Goal: Task Accomplishment & Management: Use online tool/utility

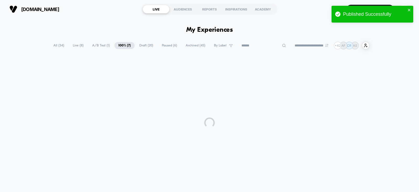
click at [100, 47] on span "A/B Test ( 1 )" at bounding box center [100, 45] width 25 height 7
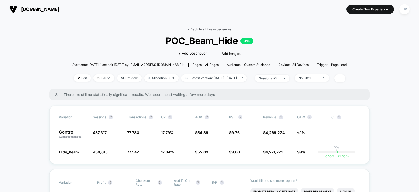
click at [200, 29] on link "< Back to all live experiences" at bounding box center [209, 29] width 43 height 4
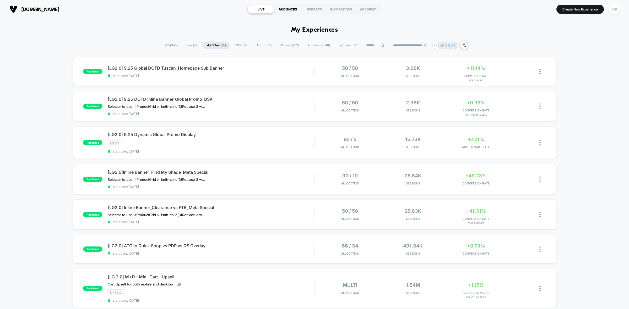
click at [291, 10] on div "AUDIENCES" at bounding box center [287, 9] width 27 height 8
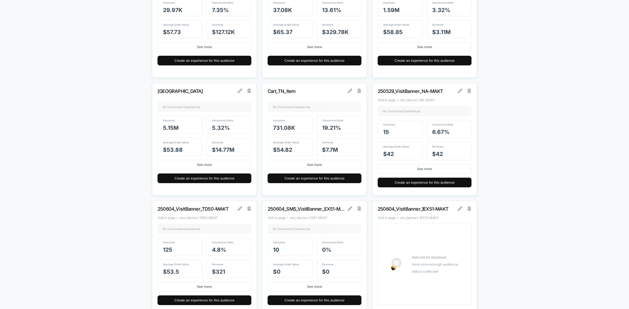
scroll to position [819, 0]
click at [419, 92] on img at bounding box center [469, 91] width 4 height 4
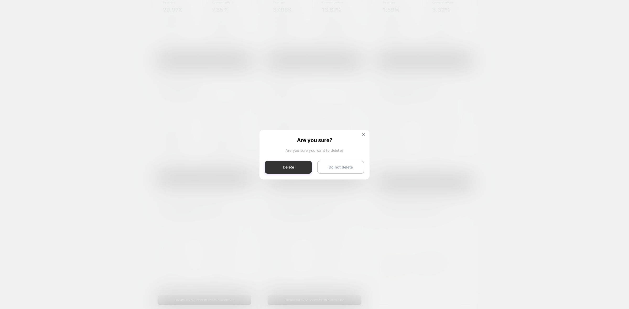
click at [296, 169] on button "Delete" at bounding box center [288, 167] width 47 height 13
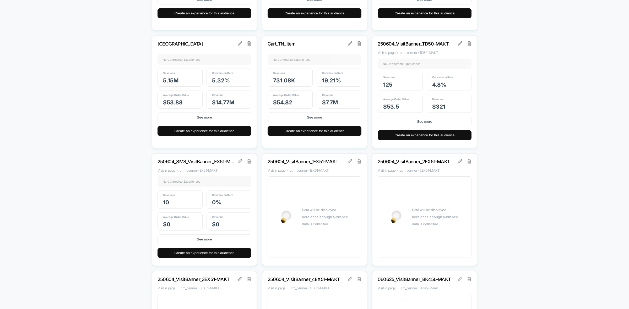
scroll to position [866, 0]
click at [419, 45] on img at bounding box center [469, 44] width 4 height 4
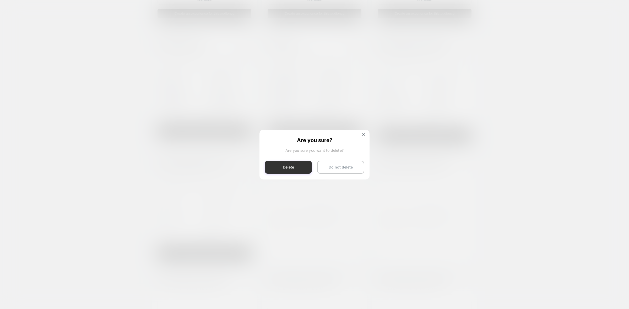
click at [297, 163] on button "Delete" at bounding box center [288, 167] width 47 height 13
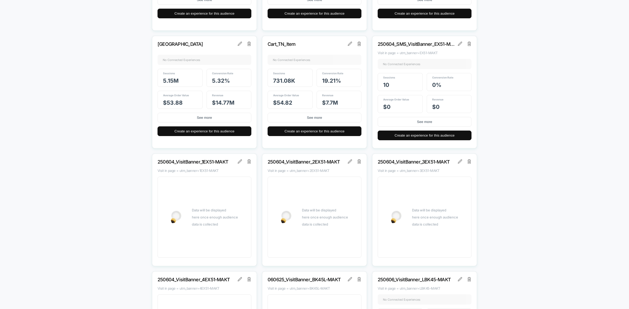
scroll to position [866, 0]
click at [250, 163] on img at bounding box center [249, 161] width 4 height 4
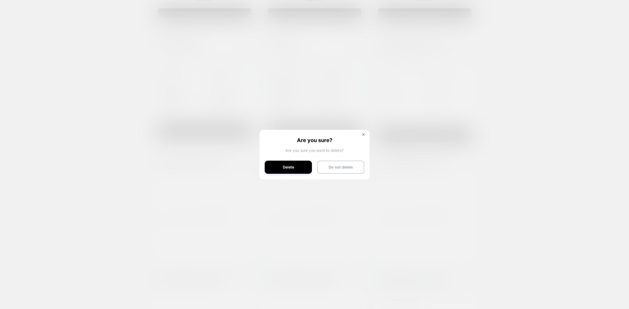
click at [283, 160] on div "Are you sure? Are you sure you want to delete? Delete Do not delete" at bounding box center [314, 154] width 110 height 49
click at [284, 164] on button "Delete" at bounding box center [288, 167] width 47 height 13
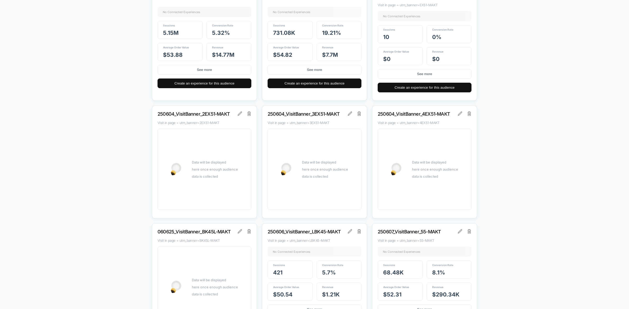
scroll to position [930, 0]
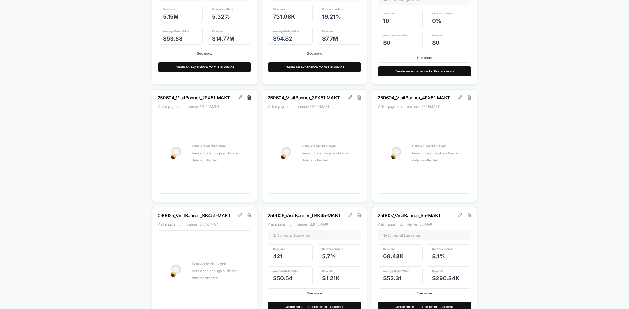
click at [250, 97] on img at bounding box center [249, 97] width 4 height 4
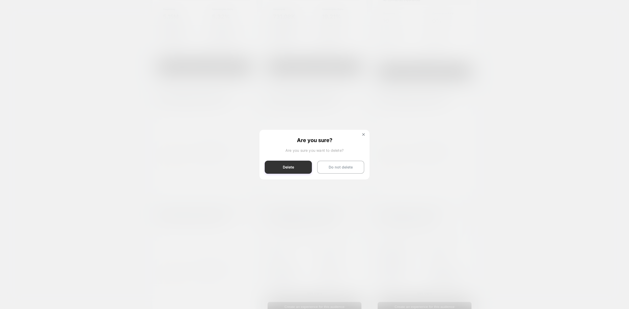
click at [295, 162] on button "Delete" at bounding box center [288, 167] width 47 height 13
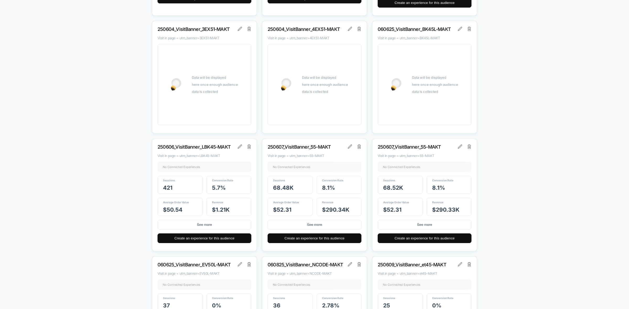
scroll to position [999, 0]
click at [248, 28] on img at bounding box center [249, 28] width 4 height 4
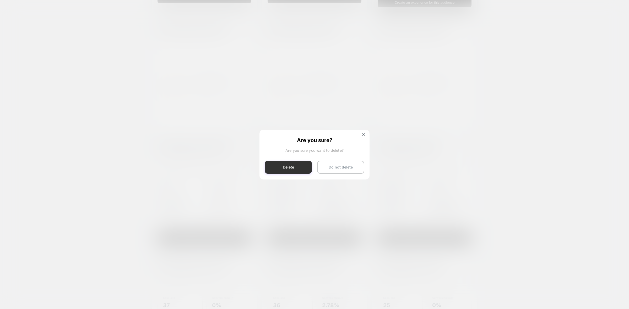
click at [289, 172] on button "Delete" at bounding box center [288, 167] width 47 height 13
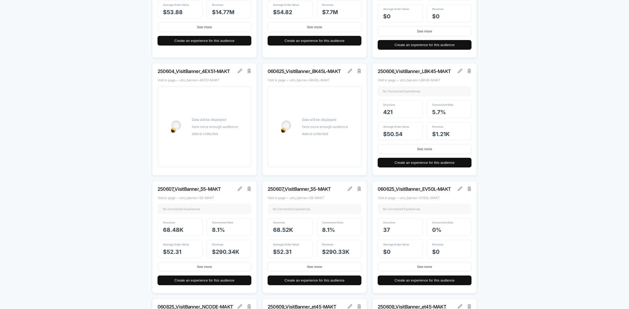
scroll to position [957, 0]
click at [249, 72] on img at bounding box center [249, 71] width 4 height 4
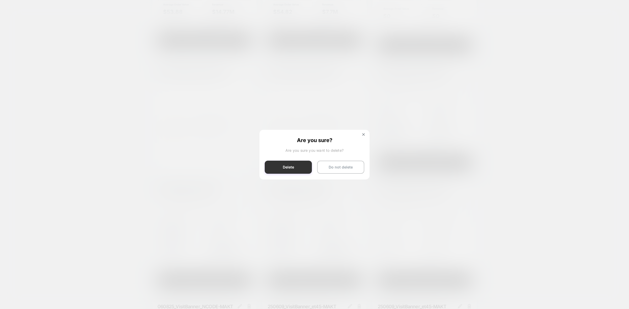
click at [295, 164] on button "Delete" at bounding box center [288, 167] width 47 height 13
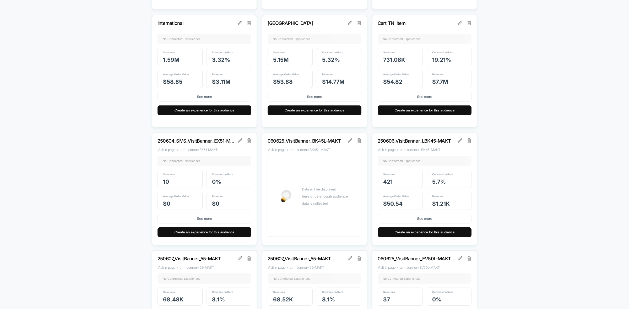
scroll to position [883, 0]
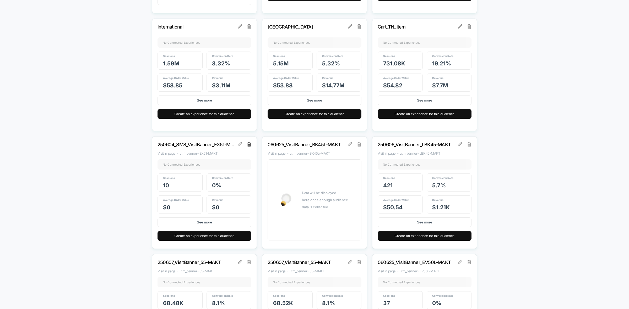
click at [249, 145] on img at bounding box center [249, 144] width 4 height 4
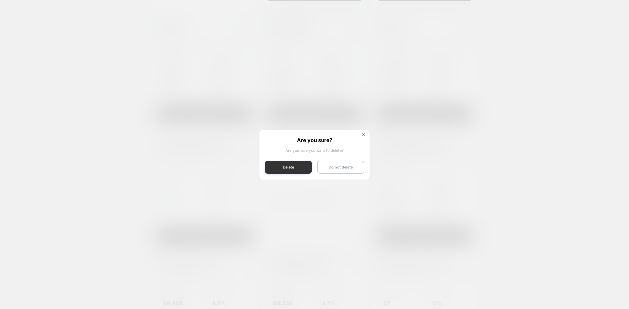
click at [290, 164] on button "Delete" at bounding box center [288, 167] width 47 height 13
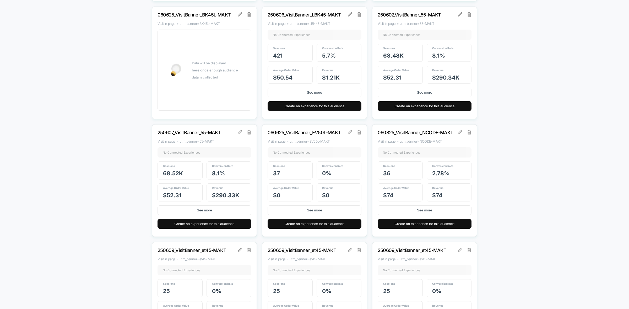
scroll to position [1014, 0]
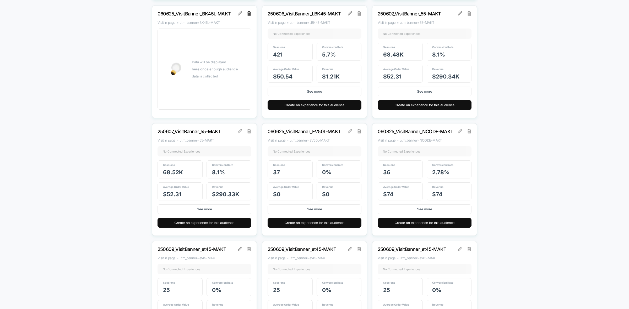
click at [250, 15] on img at bounding box center [249, 13] width 4 height 4
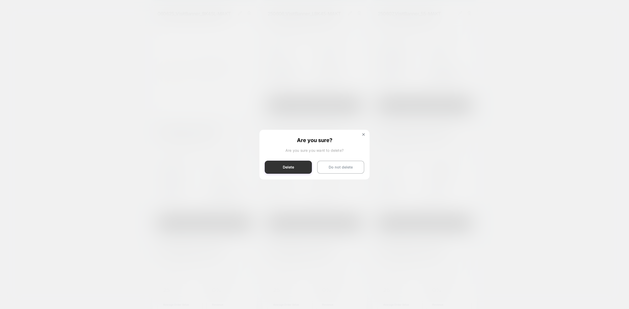
click at [281, 167] on button "Delete" at bounding box center [288, 167] width 47 height 13
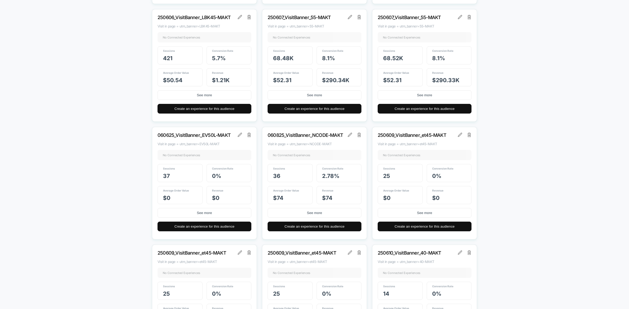
scroll to position [1011, 0]
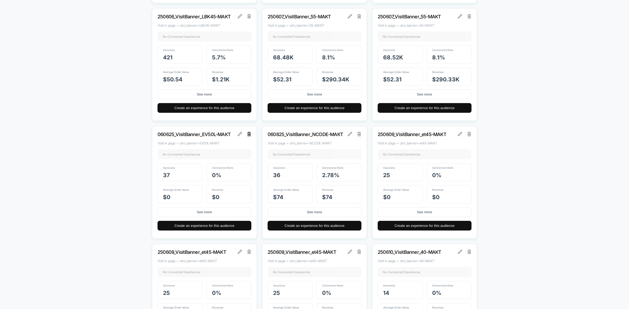
click at [248, 136] on img at bounding box center [249, 134] width 4 height 4
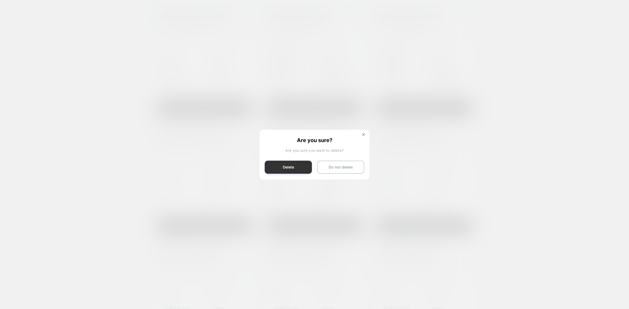
click at [280, 166] on button "Delete" at bounding box center [288, 167] width 47 height 13
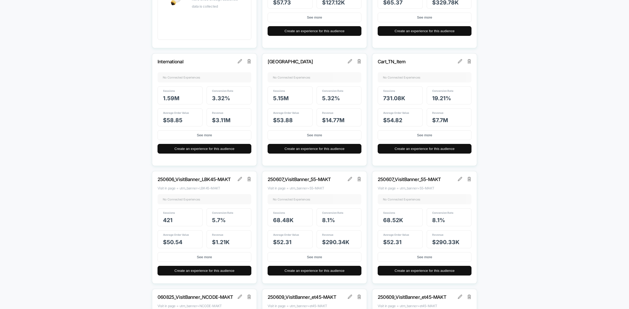
scroll to position [849, 0]
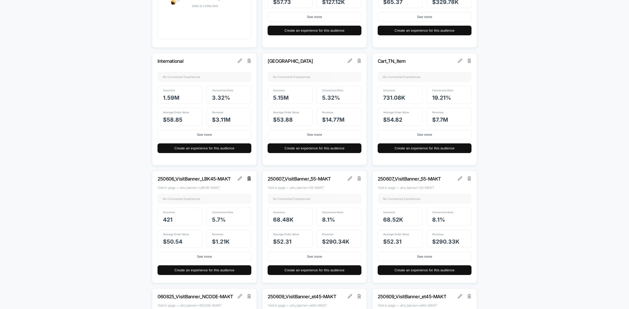
click at [248, 178] on img at bounding box center [249, 179] width 4 height 4
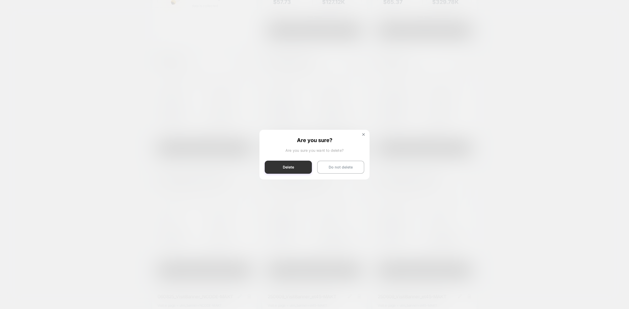
click at [286, 166] on button "Delete" at bounding box center [288, 167] width 47 height 13
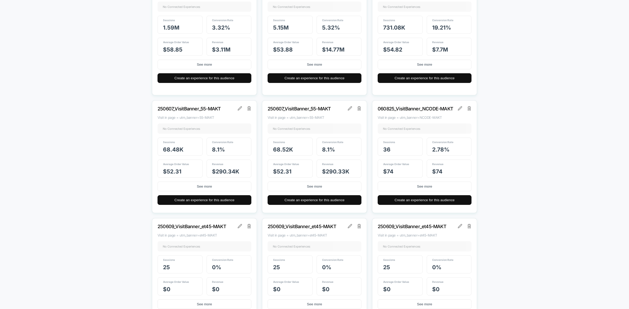
scroll to position [919, 0]
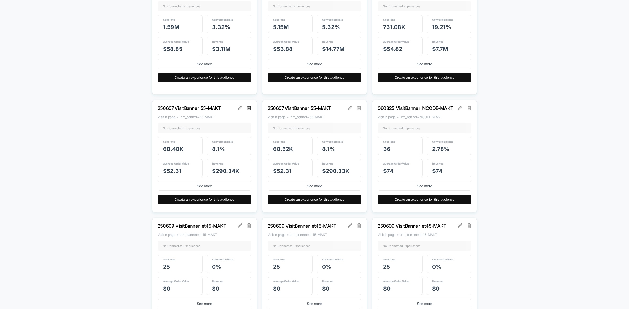
click at [247, 109] on img at bounding box center [249, 108] width 4 height 4
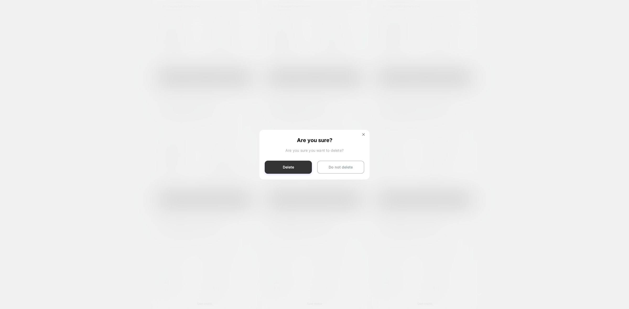
click at [278, 172] on button "Delete" at bounding box center [288, 167] width 47 height 13
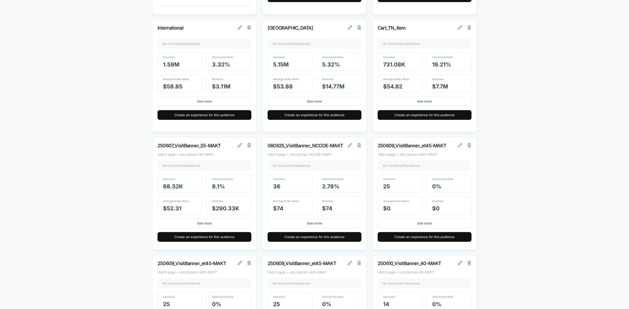
scroll to position [887, 0]
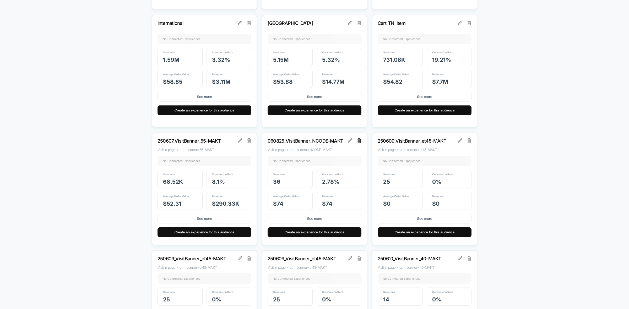
click at [359, 141] on img at bounding box center [359, 141] width 4 height 4
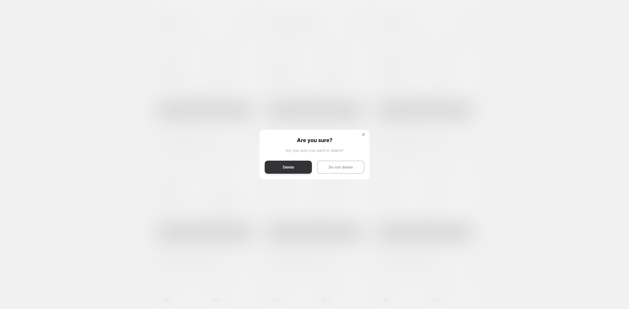
click at [295, 168] on button "Delete" at bounding box center [288, 167] width 47 height 13
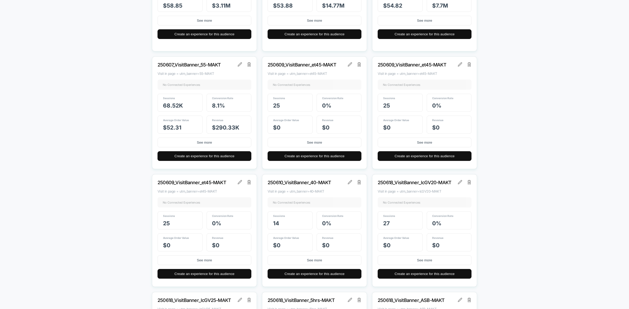
scroll to position [963, 0]
click at [249, 66] on img at bounding box center [249, 64] width 4 height 4
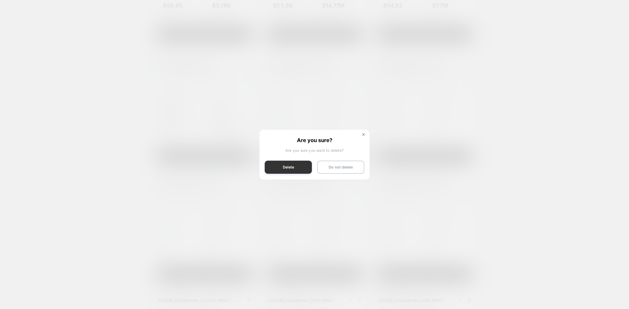
click at [283, 168] on button "Delete" at bounding box center [288, 167] width 47 height 13
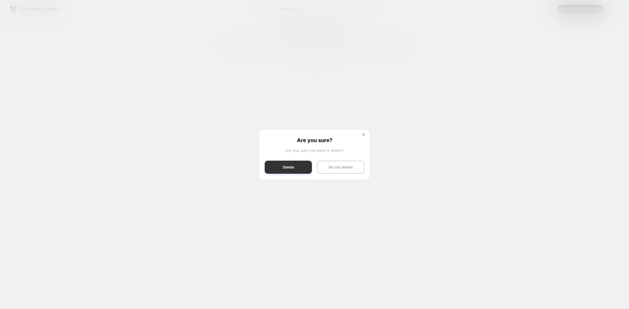
scroll to position [0, 0]
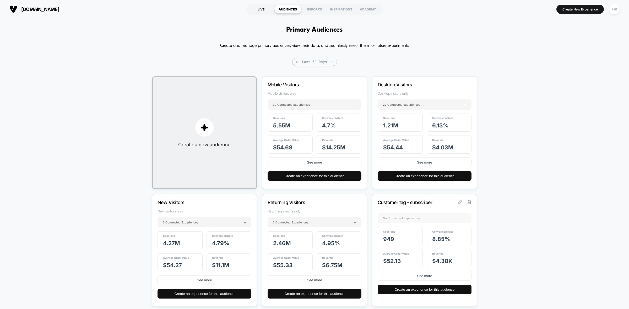
click at [260, 8] on div "LIVE" at bounding box center [261, 9] width 27 height 8
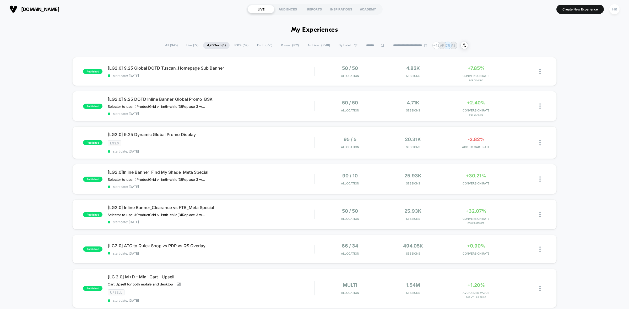
click at [171, 43] on span "All ( 345 )" at bounding box center [171, 45] width 20 height 7
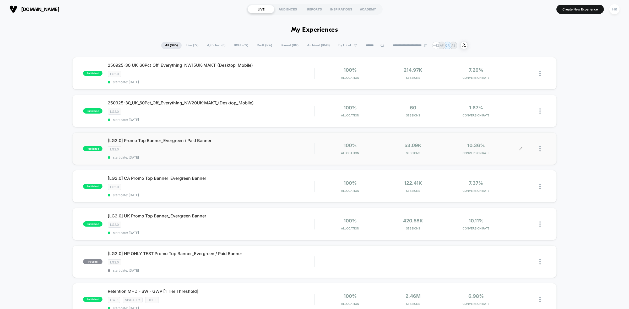
click at [419, 147] on icon at bounding box center [520, 149] width 4 height 4
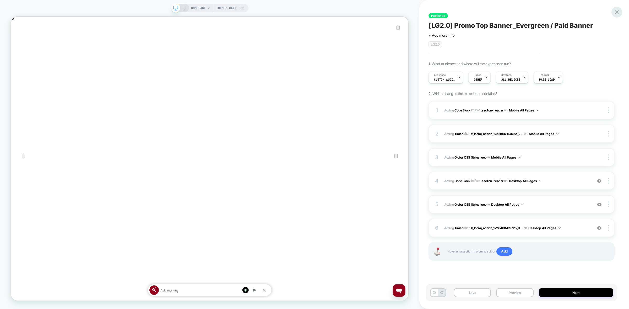
click at [419, 12] on icon at bounding box center [616, 12] width 4 height 4
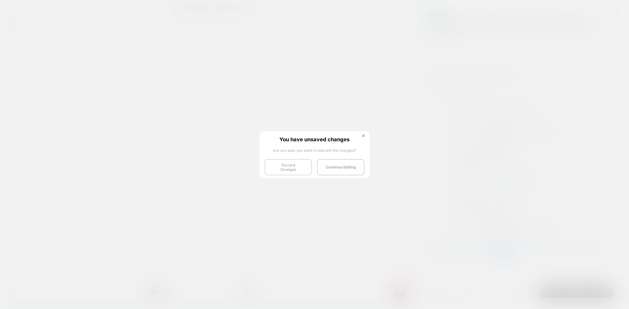
click at [287, 166] on button "Discard Changes" at bounding box center [288, 167] width 47 height 16
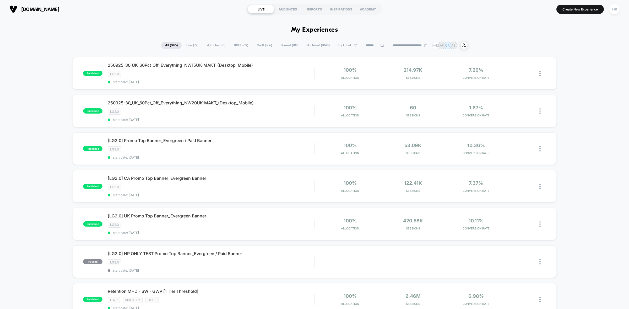
click at [216, 43] on span "A/B Test ( 8 )" at bounding box center [216, 45] width 26 height 7
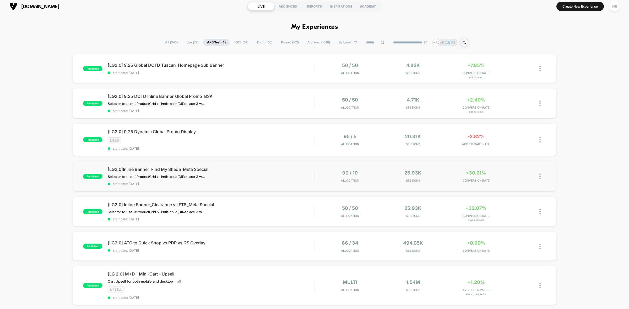
scroll to position [3, 0]
click at [169, 39] on span "All ( 345 )" at bounding box center [171, 42] width 20 height 7
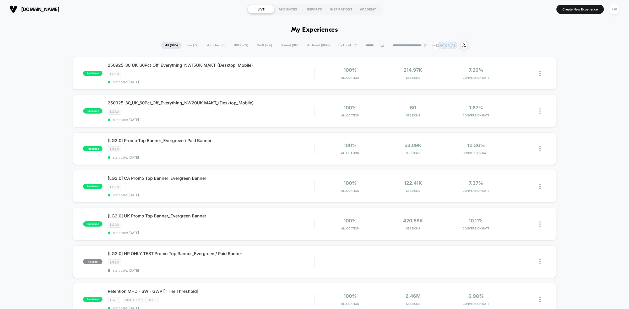
click at [364, 46] on input at bounding box center [375, 45] width 26 height 6
type input "**"
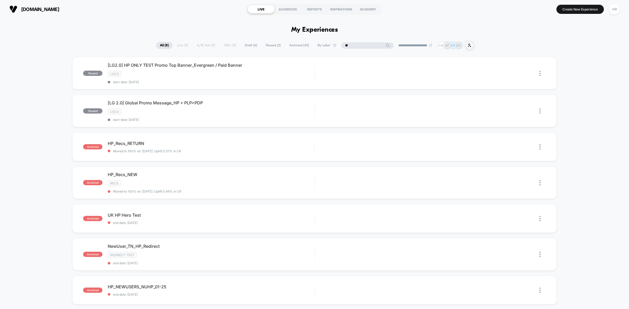
click at [350, 45] on input "**" at bounding box center [367, 45] width 52 height 6
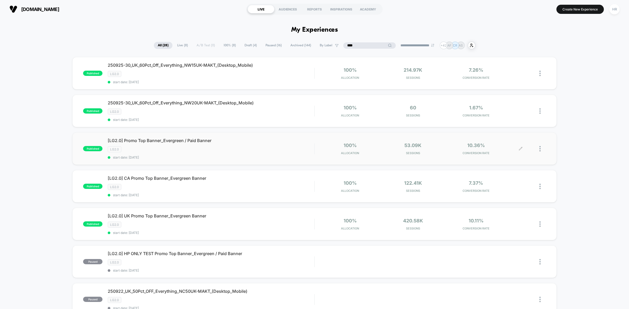
type input "****"
click at [419, 147] on icon at bounding box center [520, 149] width 4 height 4
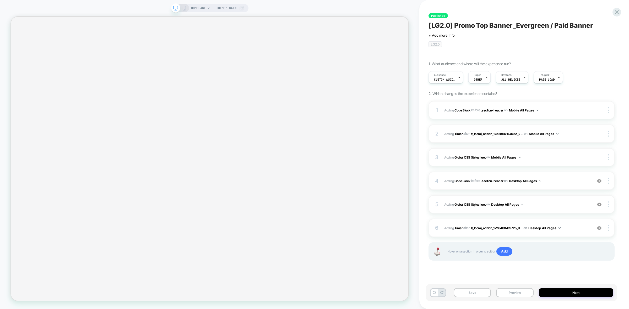
click at [480, 80] on span "OTHER" at bounding box center [478, 80] width 9 height 4
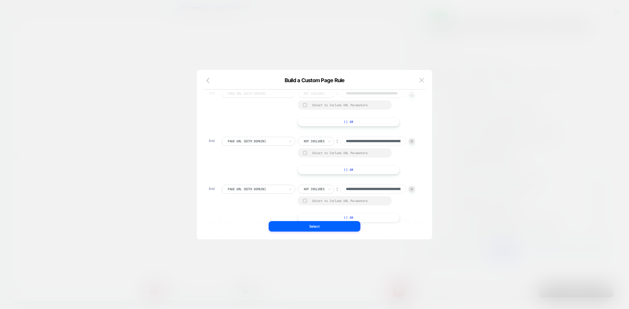
scroll to position [329, 0]
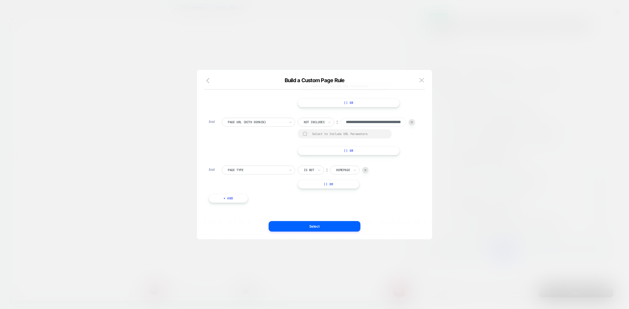
click at [366, 171] on img at bounding box center [365, 170] width 2 height 2
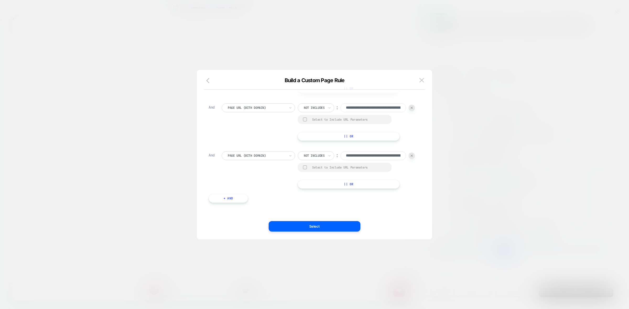
scroll to position [295, 0]
click at [323, 227] on button "Select" at bounding box center [314, 226] width 92 height 10
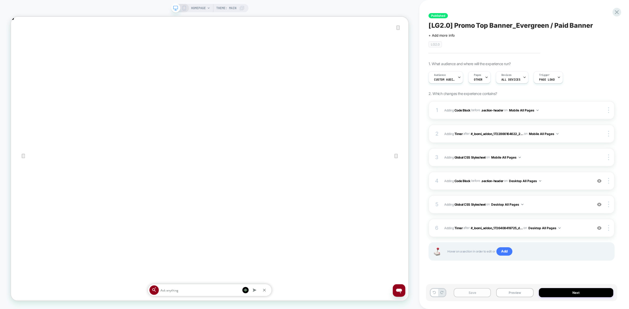
click at [472, 291] on button "Save" at bounding box center [471, 292] width 37 height 9
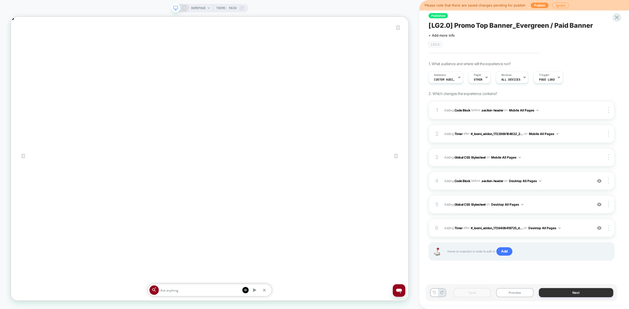
click at [557, 293] on button "Next" at bounding box center [575, 292] width 74 height 9
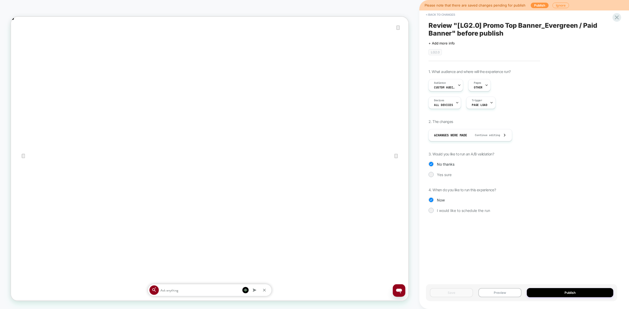
click at [557, 293] on button "Publish" at bounding box center [569, 292] width 86 height 9
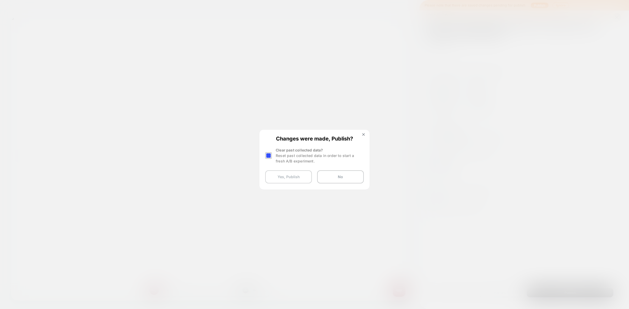
click at [288, 175] on button "Yes, Publish" at bounding box center [288, 177] width 47 height 13
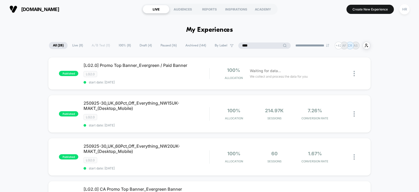
click at [255, 48] on input "****" at bounding box center [264, 45] width 52 height 6
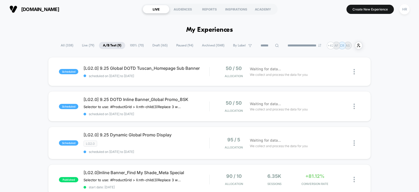
click at [62, 47] on span "All ( 338 )" at bounding box center [67, 45] width 20 height 7
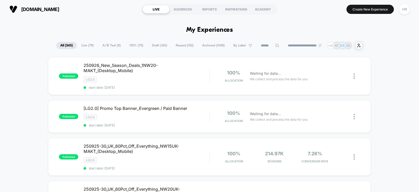
click at [261, 45] on input at bounding box center [270, 45] width 26 height 6
type input "****"
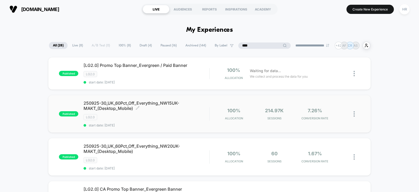
click at [202, 114] on div "LG2.0" at bounding box center [147, 117] width 126 height 6
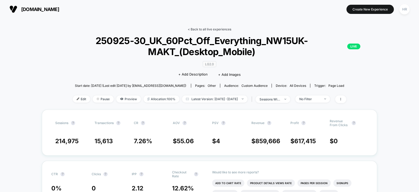
click at [208, 28] on link "< Back to all live experiences" at bounding box center [209, 29] width 43 height 4
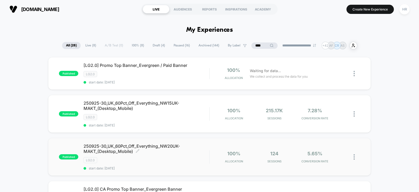
click at [208, 157] on div "LG2.0" at bounding box center [147, 160] width 126 height 6
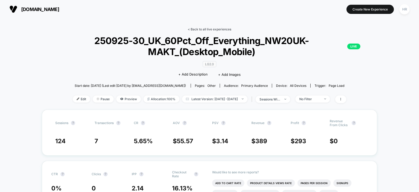
click at [209, 31] on link "< Back to all live experiences" at bounding box center [209, 29] width 43 height 4
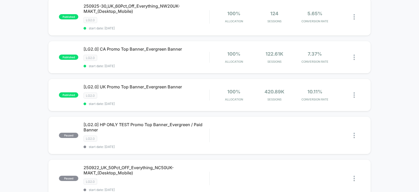
scroll to position [140, 0]
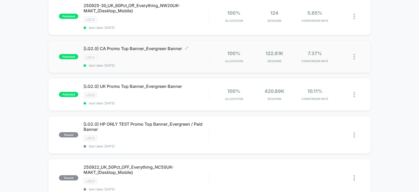
click at [207, 57] on div "LG2.0" at bounding box center [147, 57] width 126 height 6
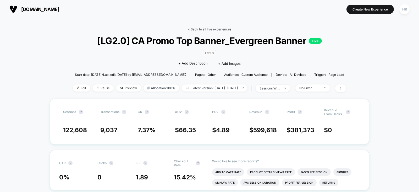
click at [208, 29] on link "< Back to all live experiences" at bounding box center [209, 29] width 43 height 4
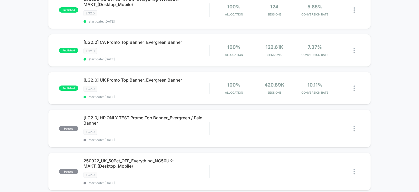
scroll to position [160, 0]
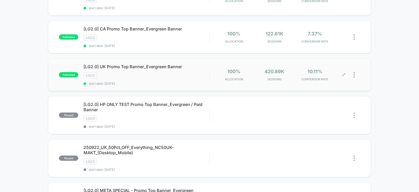
click at [213, 69] on div "100% Allocation 420.89k Sessions 10.11% CONVERSION RATE" at bounding box center [285, 75] width 150 height 12
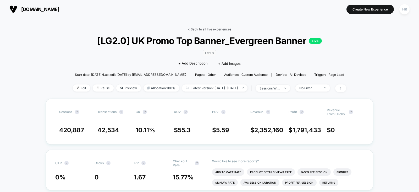
click at [207, 27] on link "< Back to all live experiences" at bounding box center [209, 29] width 43 height 4
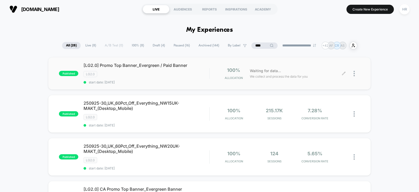
click at [344, 75] on icon at bounding box center [344, 74] width 4 height 4
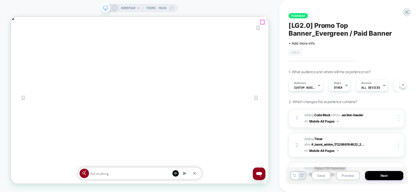
click at [18, 41] on icon "Close" at bounding box center [16, 43] width 4 height 4
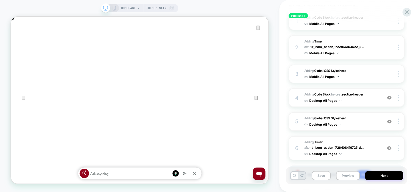
click at [131, 10] on span "HOMEPAGE" at bounding box center [128, 8] width 15 height 8
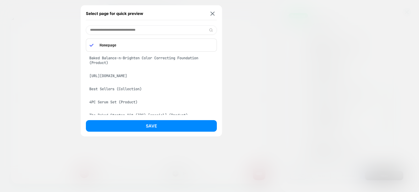
click at [128, 91] on div "Best Sellers (Collection)" at bounding box center [151, 89] width 131 height 10
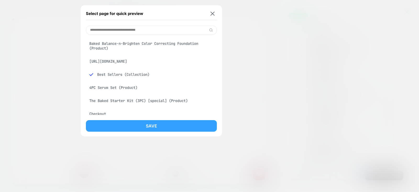
click at [140, 127] on button "Save" at bounding box center [151, 126] width 131 height 12
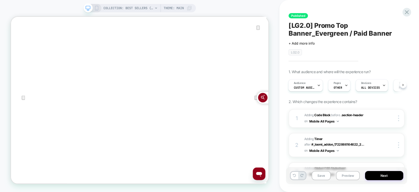
click at [96, 8] on icon at bounding box center [96, 8] width 5 height 5
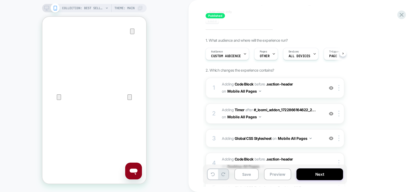
scroll to position [24, 0]
click at [308, 85] on span "Adding Code Block BEFORE .section-header .section-header on Mobile All Pages" at bounding box center [272, 87] width 100 height 14
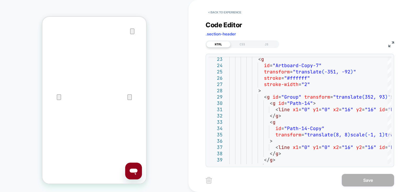
click at [392, 42] on img at bounding box center [391, 44] width 6 height 6
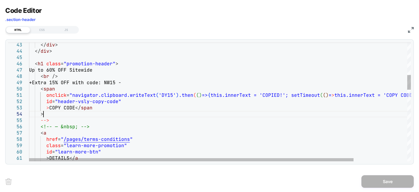
scroll to position [0, 0]
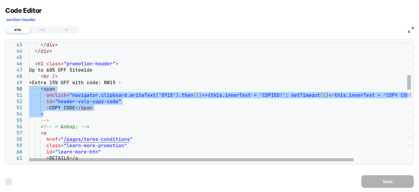
drag, startPoint x: 53, startPoint y: 112, endPoint x: 26, endPoint y: 89, distance: 35.7
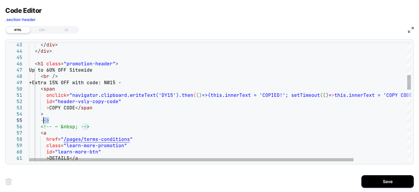
drag, startPoint x: 52, startPoint y: 119, endPoint x: 42, endPoint y: 117, distance: 10.7
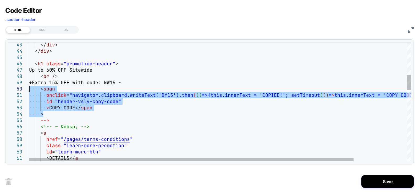
drag, startPoint x: 45, startPoint y: 113, endPoint x: 26, endPoint y: 90, distance: 29.5
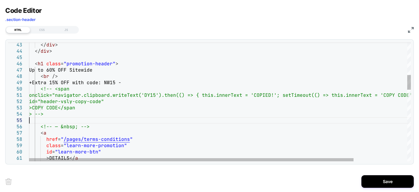
type textarea "**********"
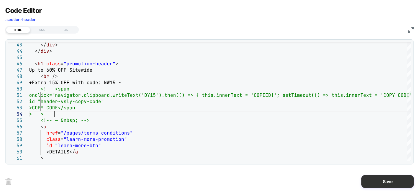
click at [391, 181] on button "Save" at bounding box center [387, 181] width 52 height 13
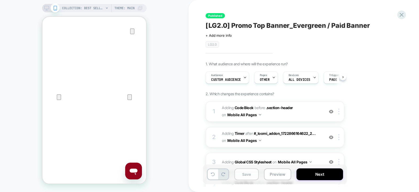
click at [248, 173] on button "Save" at bounding box center [246, 174] width 24 height 12
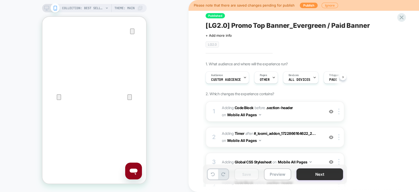
click at [321, 174] on button "Next" at bounding box center [319, 174] width 47 height 12
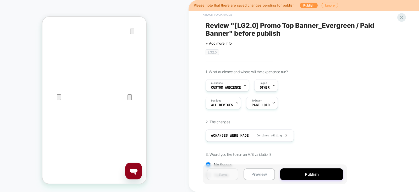
click at [225, 15] on button "< Back to changes" at bounding box center [217, 14] width 35 height 8
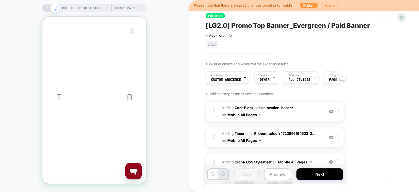
scroll to position [57, 0]
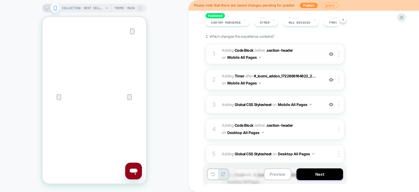
click at [309, 53] on span "Adding Code Block BEFORE .section-header .section-header on Mobile All Pages" at bounding box center [272, 54] width 100 height 14
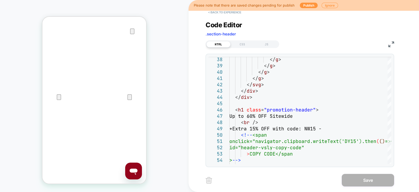
click at [224, 15] on button "< Back to experience" at bounding box center [225, 12] width 38 height 8
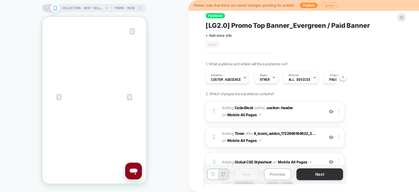
click at [320, 173] on button "Next" at bounding box center [319, 174] width 47 height 12
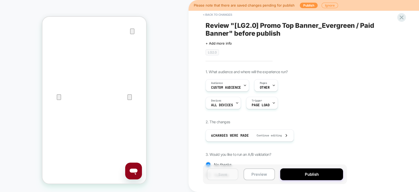
scroll to position [55, 0]
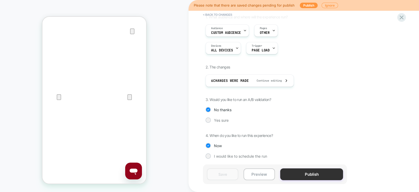
click at [321, 174] on button "Publish" at bounding box center [311, 174] width 63 height 12
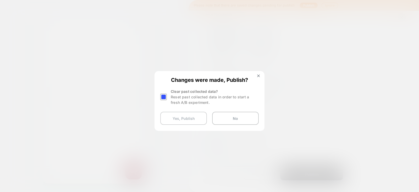
click at [176, 120] on button "Yes, Publish" at bounding box center [183, 118] width 47 height 13
